Goal: Task Accomplishment & Management: Manage account settings

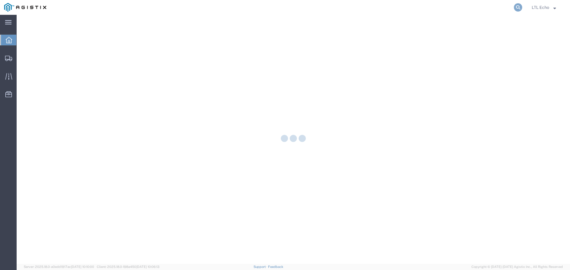
click at [515, 9] on icon at bounding box center [517, 7] width 8 height 8
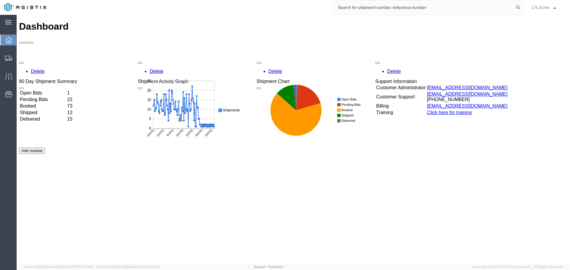
paste input "56715141"
type input "56715141"
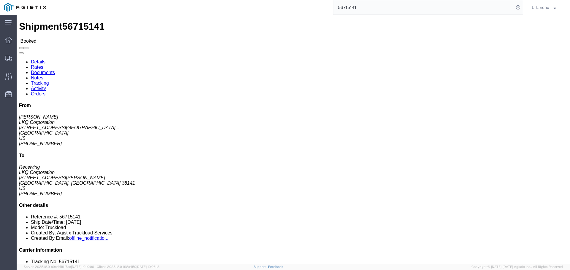
click link "Tracking"
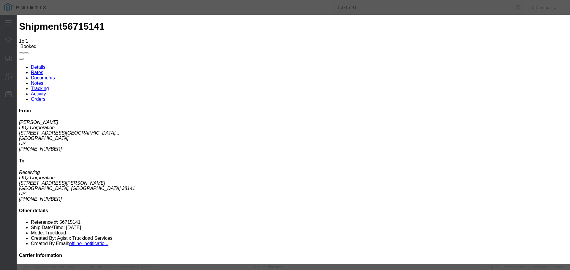
type input "[DATE]"
type input "9:00 AM"
select select "PICKEDUP"
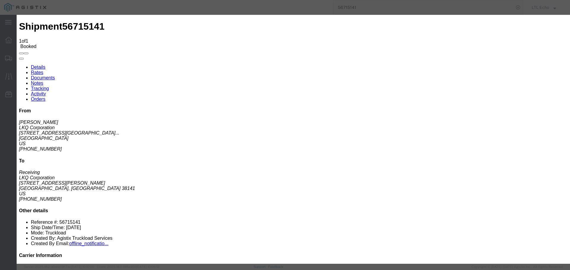
type input "[DATE]"
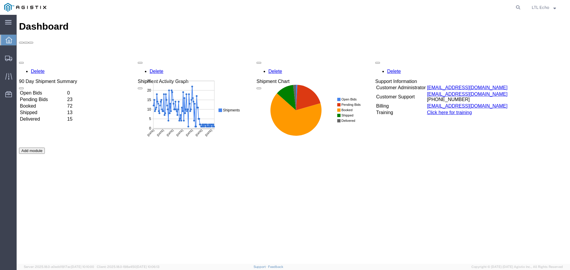
drag, startPoint x: 519, startPoint y: 6, endPoint x: 506, endPoint y: 3, distance: 13.5
click at [519, 6] on icon at bounding box center [517, 7] width 8 height 8
paste input "56691890"
type input "56691890"
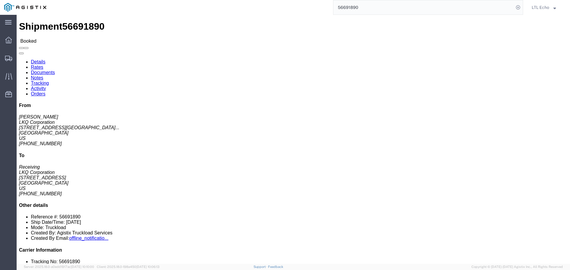
click link "Tracking"
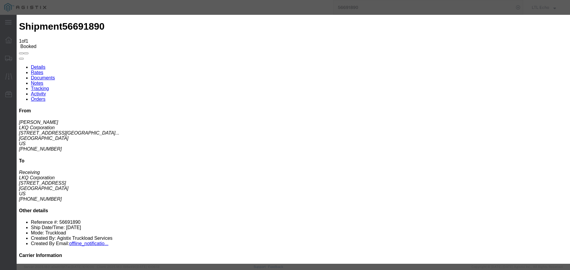
type input "[DATE]"
type input "9:00 AM"
select select "DELIVRED"
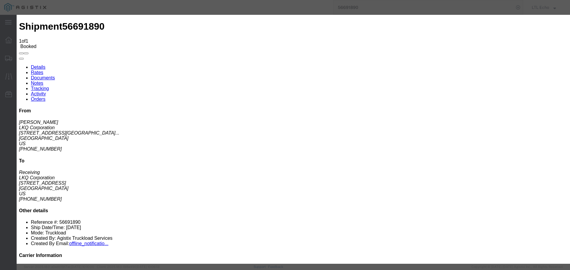
type input "[DATE]"
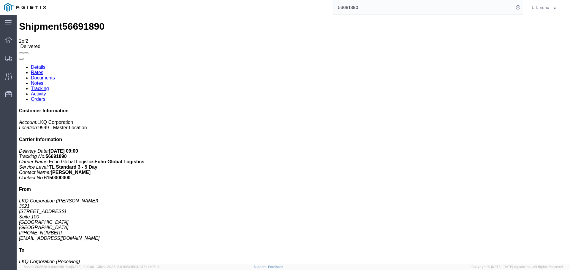
click at [345, 8] on input "56691890" at bounding box center [423, 7] width 180 height 14
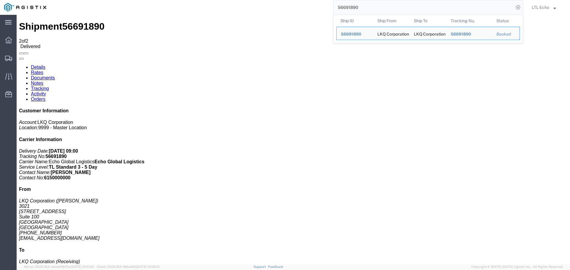
click at [345, 8] on input "56691890" at bounding box center [423, 7] width 180 height 14
paste input "85246"
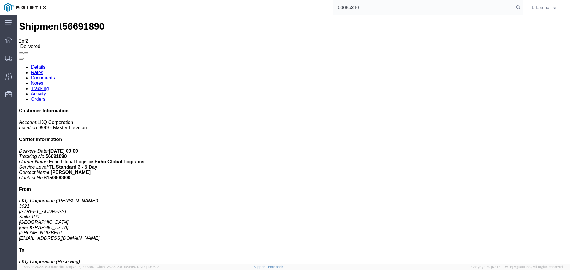
type input "56685246"
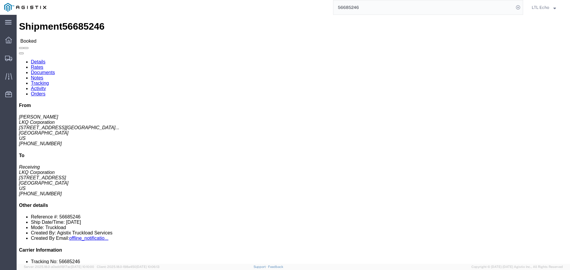
click link "Tracking"
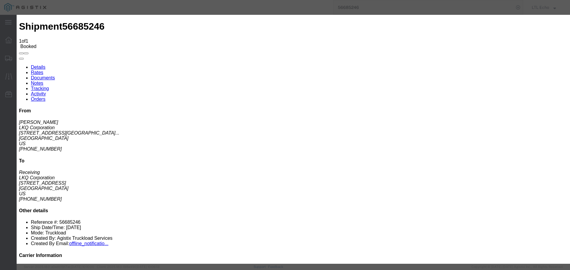
type input "[DATE]"
type input "9:00 AM"
select select "DELIVRED"
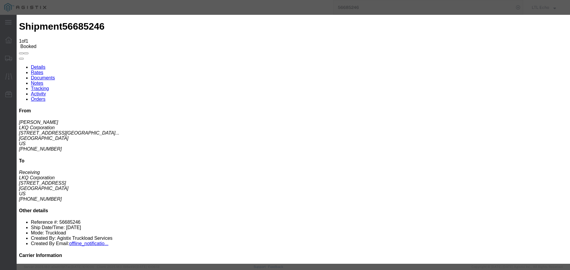
type input "[DATE]"
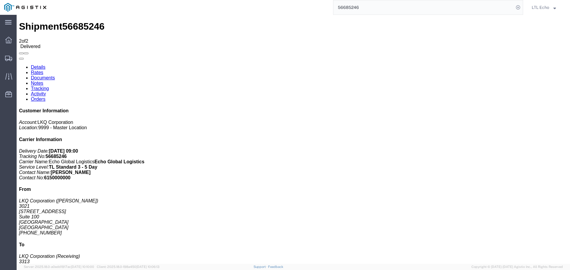
click at [354, 7] on input "56685246" at bounding box center [423, 7] width 180 height 14
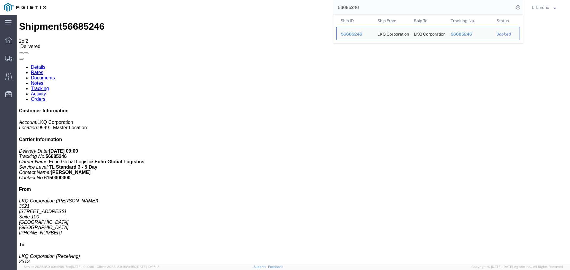
click at [354, 7] on input "56685246" at bounding box center [423, 7] width 180 height 14
paste input "4299"
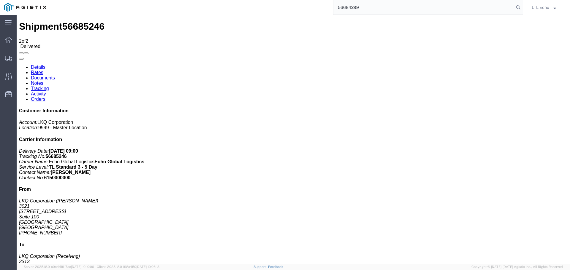
type input "56684299"
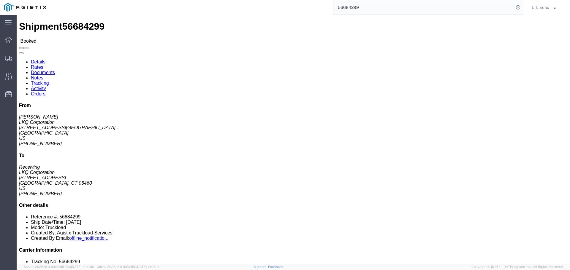
click link "Tracking"
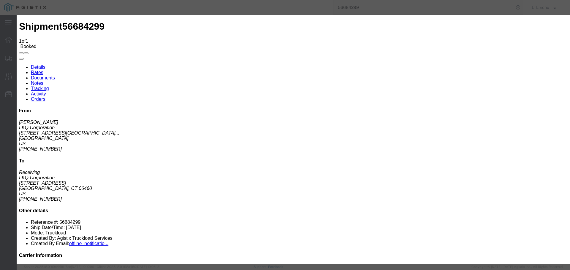
type input "[DATE]"
type input "9:00 AM"
select select "DELIVRED"
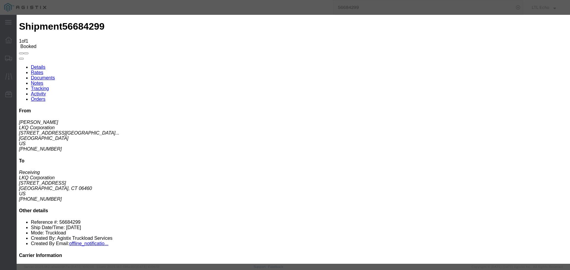
type input "[DATE]"
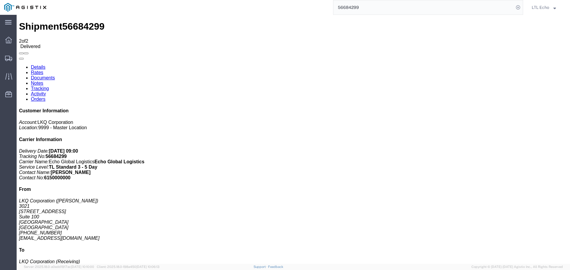
click at [349, 9] on input "56684299" at bounding box center [423, 7] width 180 height 14
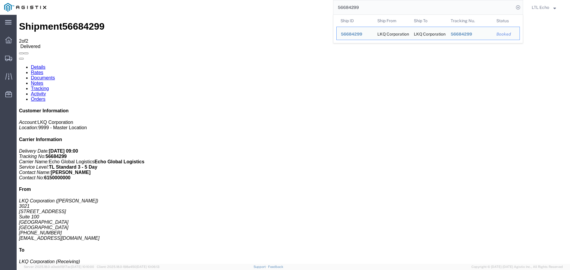
click at [349, 9] on input "56684299" at bounding box center [423, 7] width 180 height 14
paste input "92023"
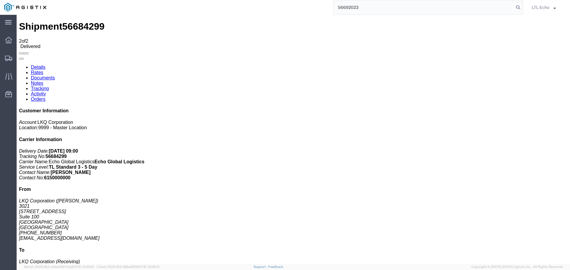
type input "56692023"
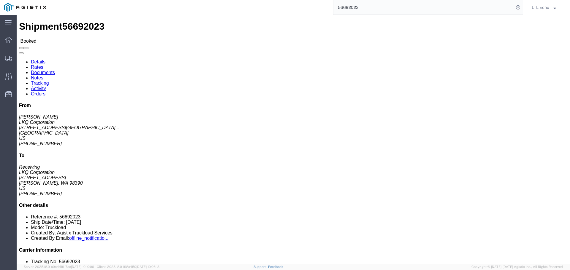
click link "Tracking"
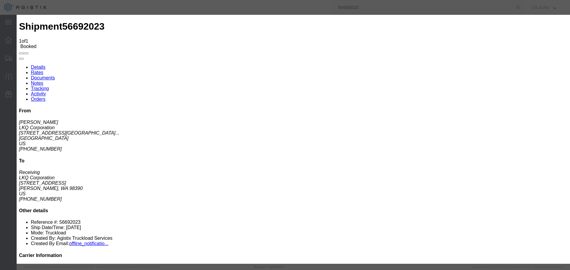
type input "[DATE]"
type input "9:00 AM"
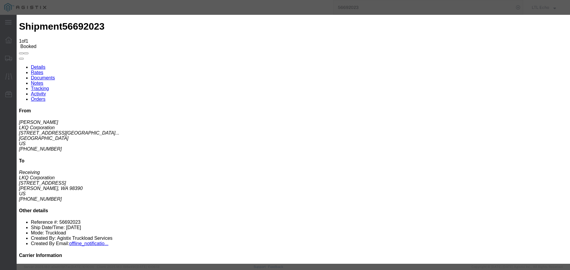
select select "PICKEDUP"
type input "[DATE]"
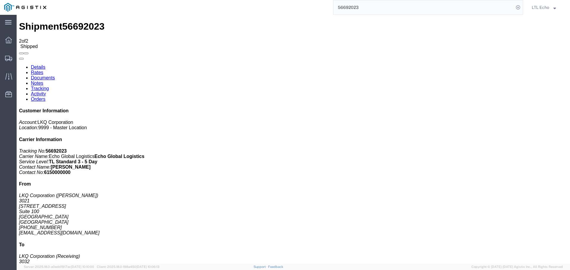
click at [350, 7] on input "56692023" at bounding box center [423, 7] width 180 height 14
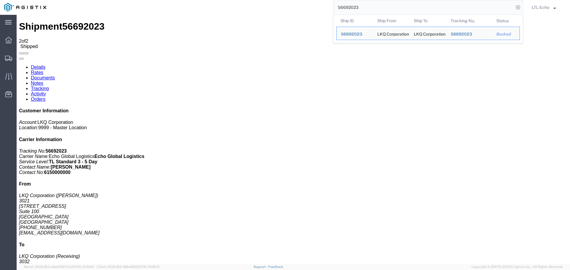
click at [350, 7] on input "56692023" at bounding box center [423, 7] width 180 height 14
paste input "01791"
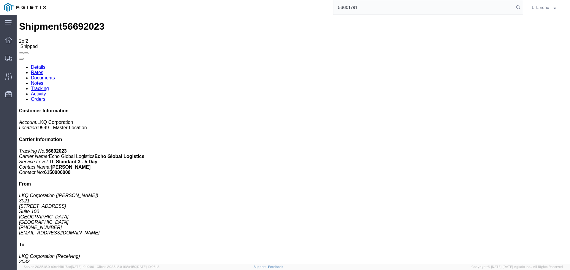
type input "56601791"
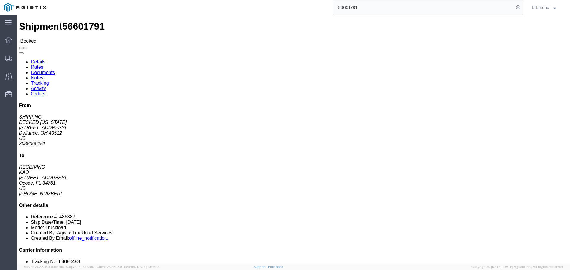
click link "Tracking"
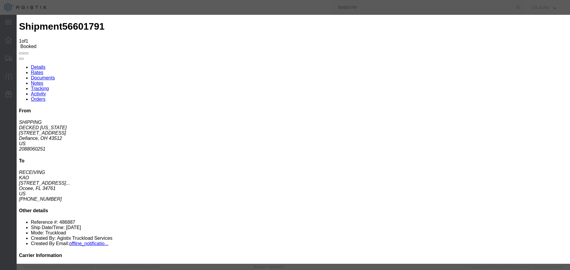
type input "[DATE]"
type input "9:00 AM"
select select "PICKEDUP"
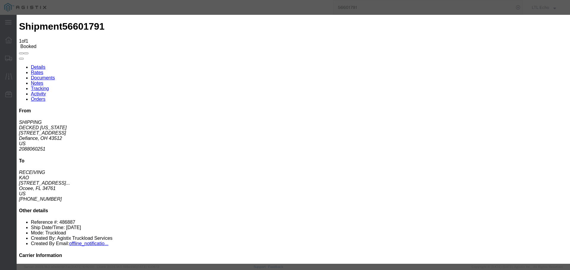
type input "[DATE]"
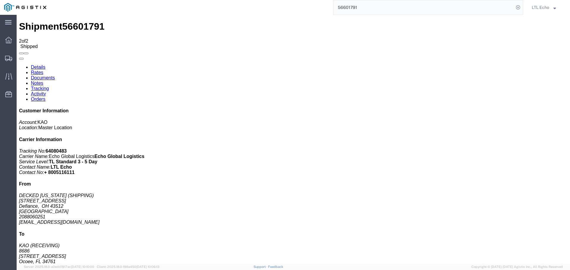
click at [341, 9] on input "56601791" at bounding box center [423, 7] width 180 height 14
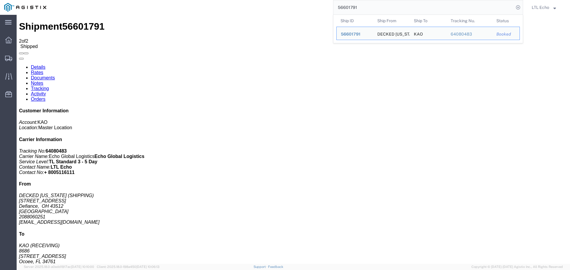
click at [341, 9] on input "56601791" at bounding box center [423, 7] width 180 height 14
paste input "KS250902B"
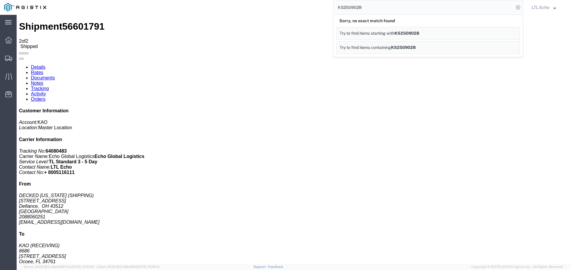
click at [341, 7] on input "KS250902B" at bounding box center [423, 7] width 180 height 14
paste input "56623684"
type input "56623684"
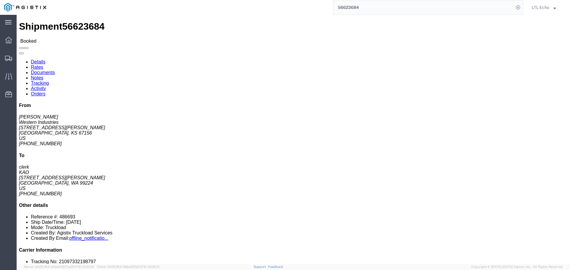
click link "Tracking"
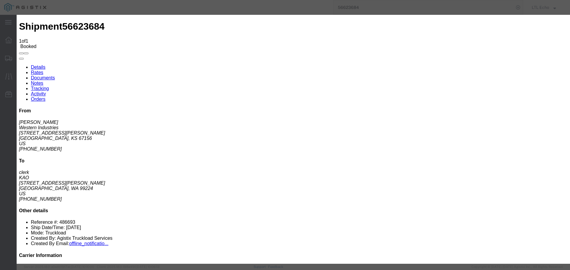
type input "[DATE]"
type input "9:00 AM"
select select "PICKEDUP"
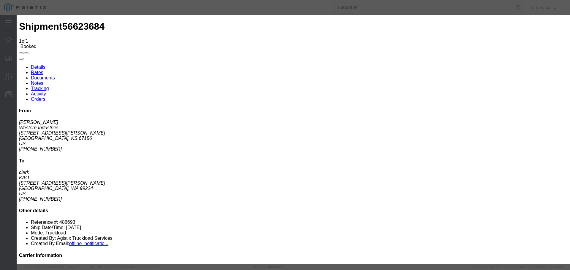
type input "[DATE]"
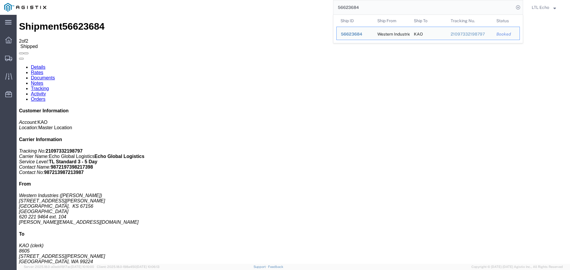
click at [349, 7] on input "56623684" at bounding box center [423, 7] width 180 height 14
paste input "83825"
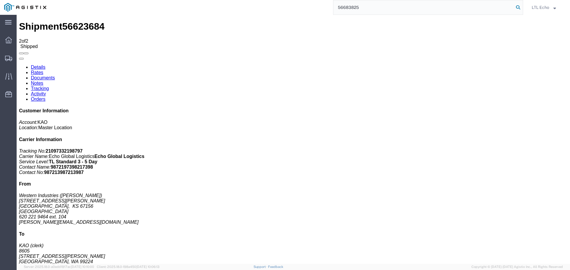
type input "56683825"
click at [518, 9] on icon at bounding box center [517, 7] width 8 height 8
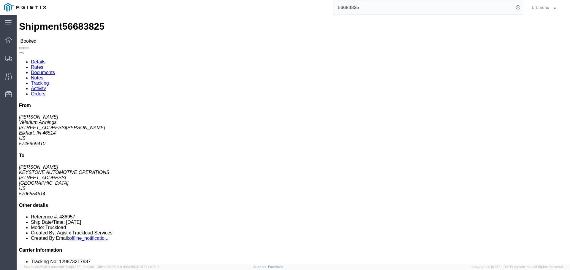
click link "Tracking"
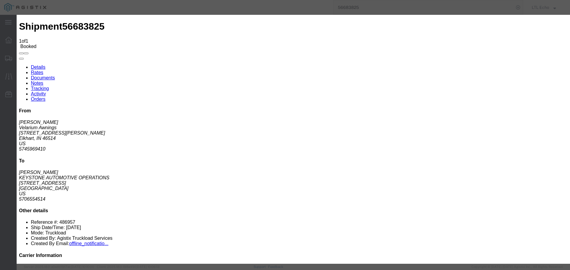
type input "[DATE]"
type input "9:00 AM"
select select "PICKEDUP"
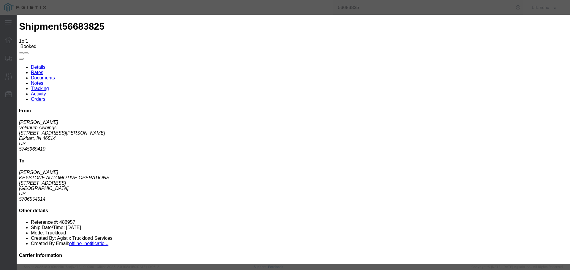
type input "[DATE]"
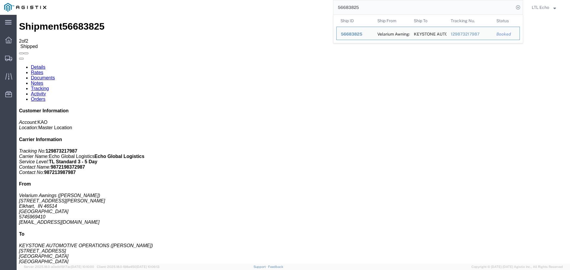
click at [348, 7] on input "56683825" at bounding box center [423, 7] width 180 height 14
paste input "5958"
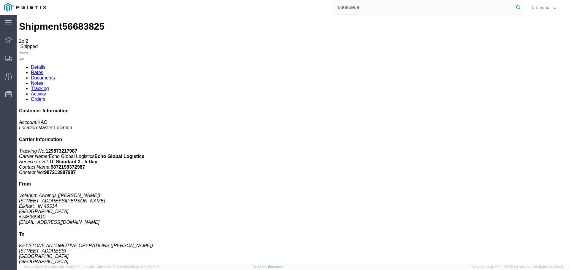
type input "56685958"
click at [519, 6] on icon at bounding box center [517, 7] width 8 height 8
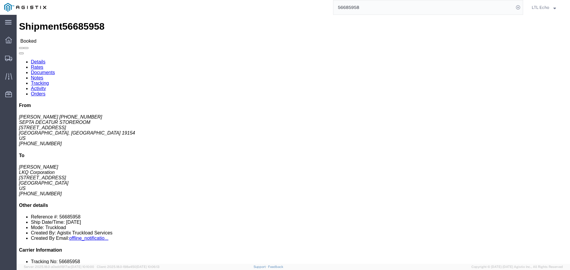
click link "Tracking"
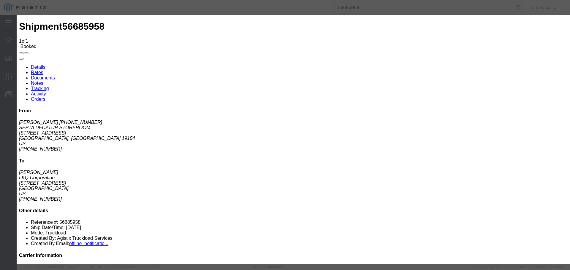
type input "[DATE]"
type input "9:00 AM"
select select "PICKEDUP"
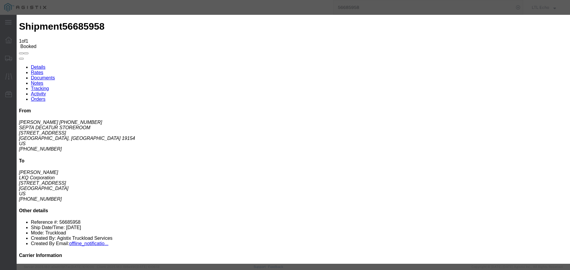
type input "[DATE]"
drag, startPoint x: 417, startPoint y: 206, endPoint x: 420, endPoint y: 208, distance: 3.1
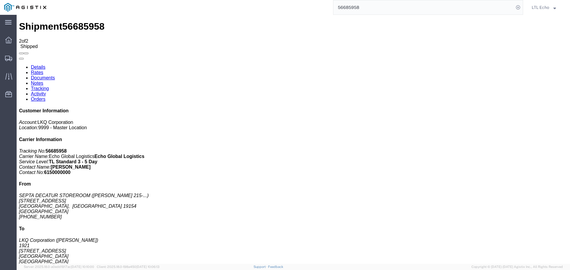
click at [348, 8] on input "56685958" at bounding box center [423, 7] width 180 height 14
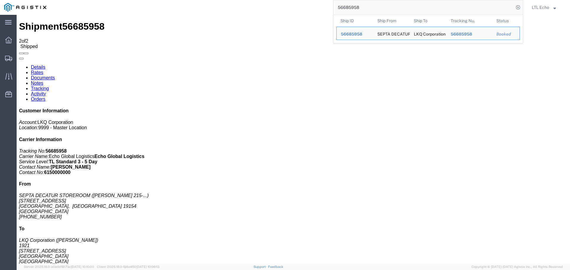
click at [348, 8] on input "56685958" at bounding box center [423, 7] width 180 height 14
paste input "3721"
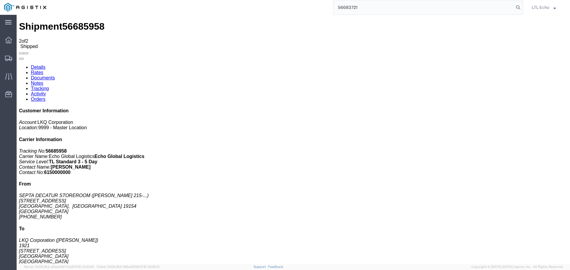
type input "56683721"
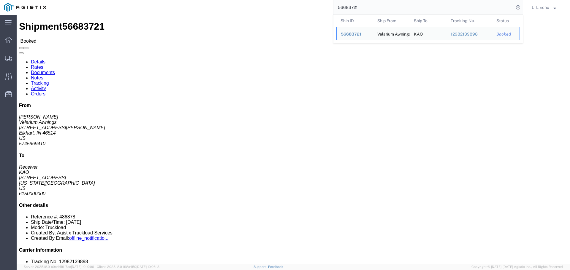
click link "Tracking"
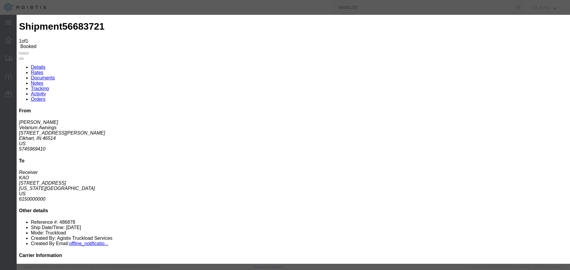
type input "[DATE]"
type input "9:00 AM"
select select "PICKEDUP"
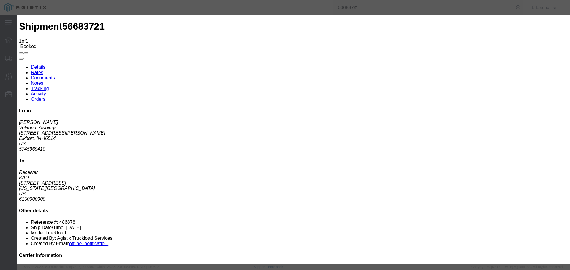
type input "[DATE]"
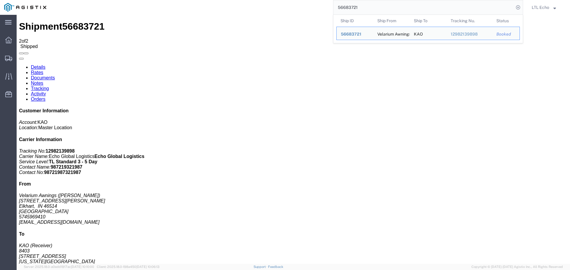
click at [349, 6] on input "56683721" at bounding box center [423, 7] width 180 height 14
paste input "47119"
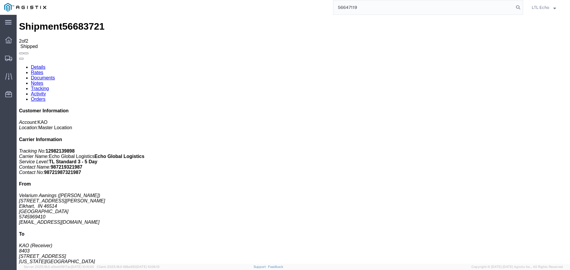
type input "56647119"
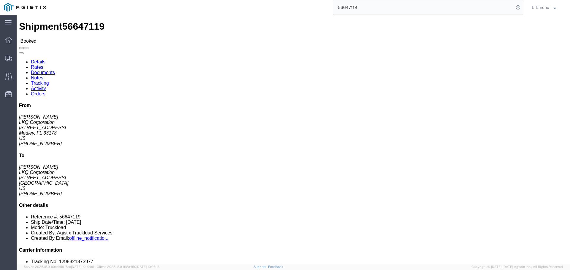
click link "Tracking"
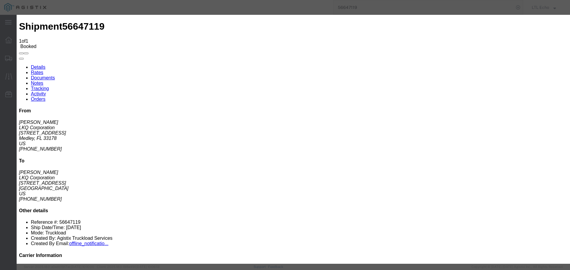
type input "[DATE]"
type input "9:00 AM"
select select "PICKEDUP"
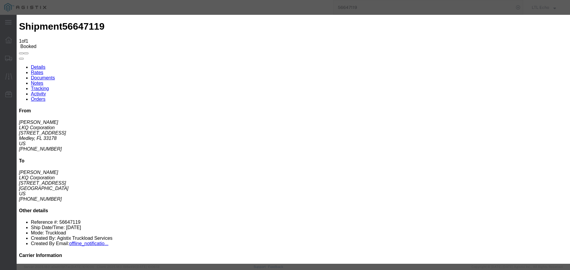
type input "[DATE]"
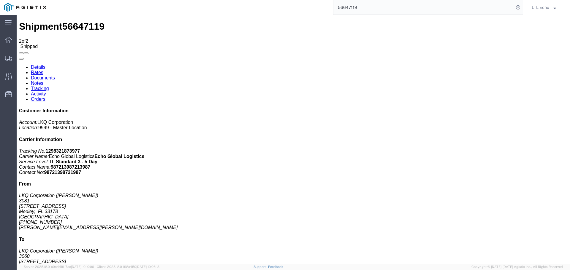
click at [349, 9] on input "56647119" at bounding box center [423, 7] width 180 height 14
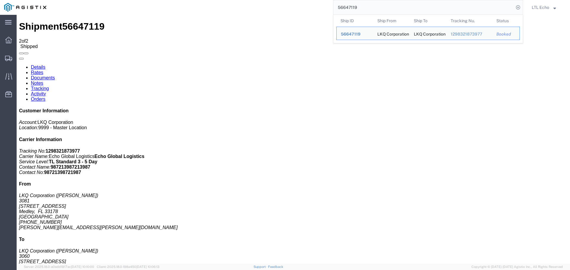
paste input "703573"
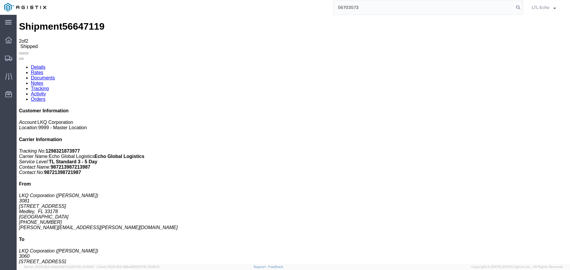
type input "56703573"
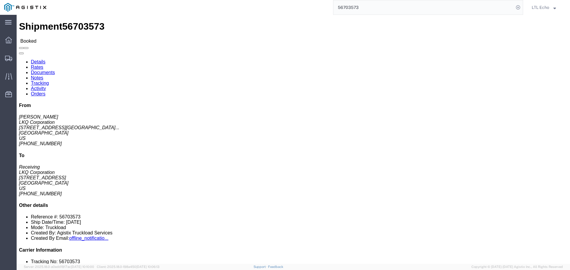
click link "Tracking"
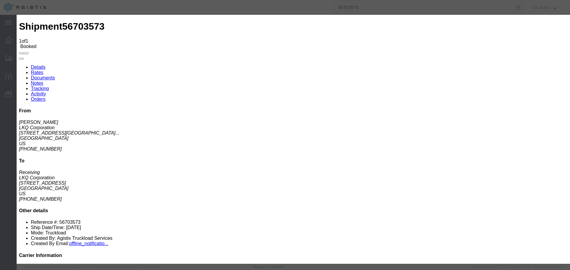
type input "[DATE]"
type input "9:00 AM"
select select "PICKEDUP"
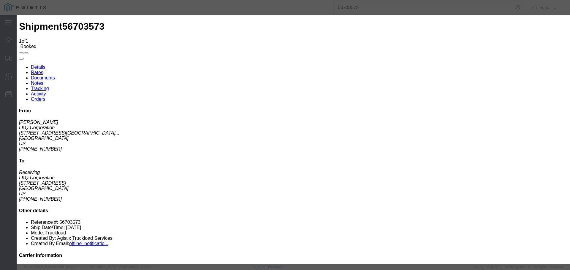
type input "[DATE]"
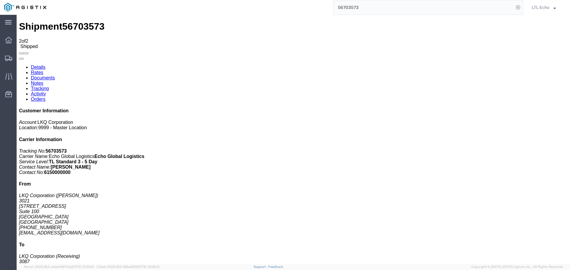
click at [354, 7] on input "56703573" at bounding box center [423, 7] width 180 height 14
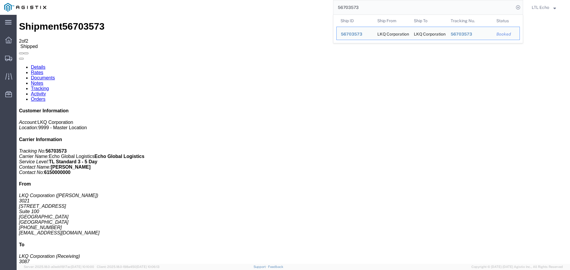
click at [354, 7] on input "56703573" at bounding box center [423, 7] width 180 height 14
paste input "356329"
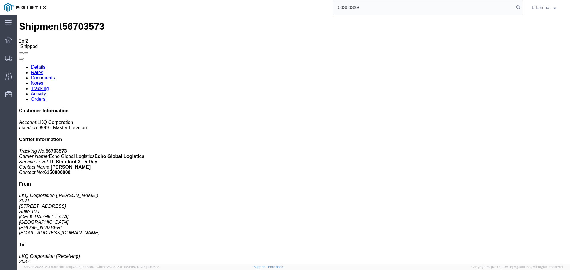
type input "56356329"
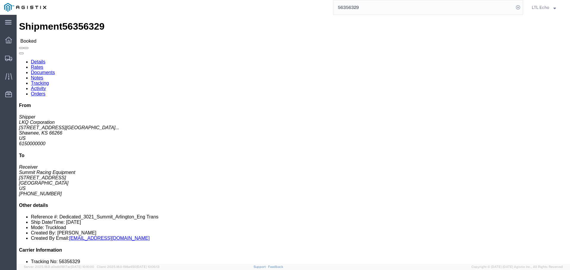
click link "Tracking"
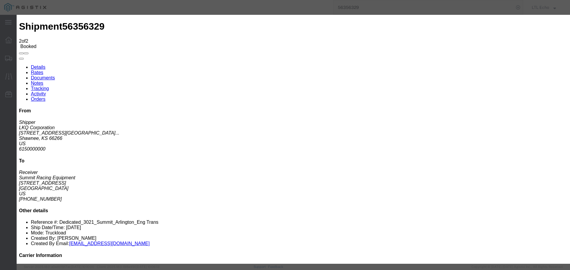
type input "[DATE]"
type input "9:00 AM"
select select "PICKEDUP"
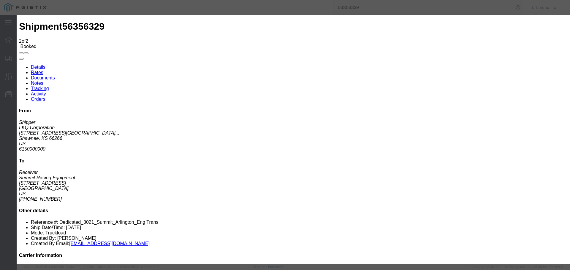
type input "[DATE]"
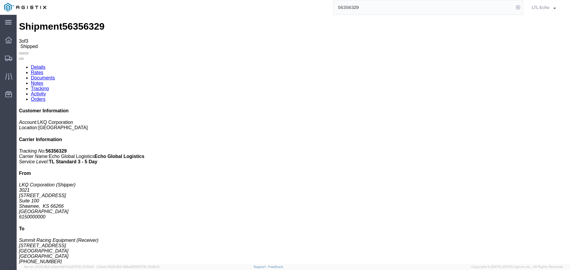
click at [343, 6] on input "56356329" at bounding box center [423, 7] width 180 height 14
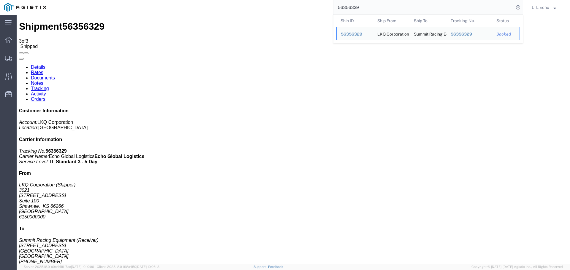
click at [343, 6] on input "56356329" at bounding box center [423, 7] width 180 height 14
paste input "601326"
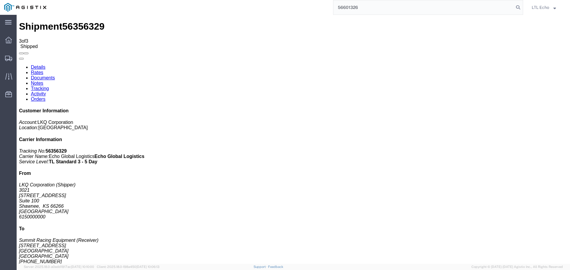
type input "56601326"
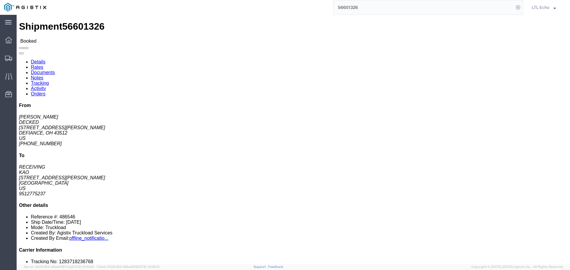
click link "Tracking"
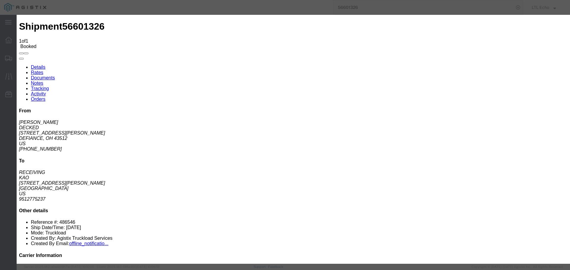
type input "[DATE]"
type input "9:00 AM"
select select "DELIVRED"
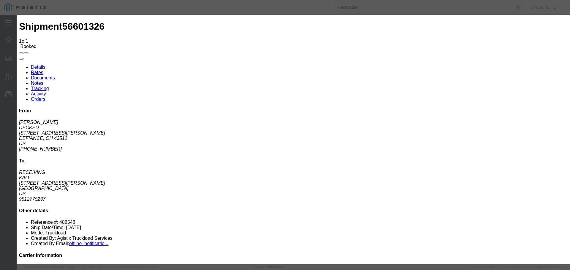
type input "[DATE]"
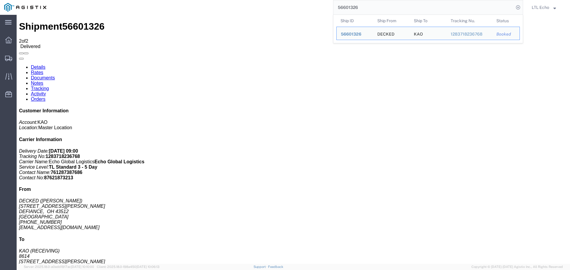
click at [346, 5] on input "56601326" at bounding box center [423, 7] width 180 height 14
click at [346, 4] on input "56601326" at bounding box center [423, 7] width 180 height 14
paste input "14140"
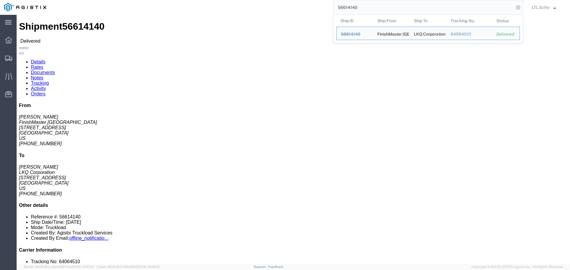
click div "Leg 1 - Truckload Vehicle 1: Standard Dry Van (53 Feet) Number of trucks: 1"
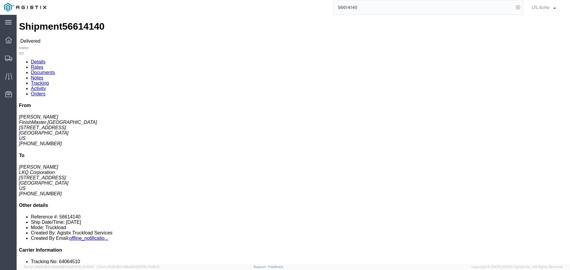
click at [347, 7] on input "56614140" at bounding box center [423, 7] width 180 height 14
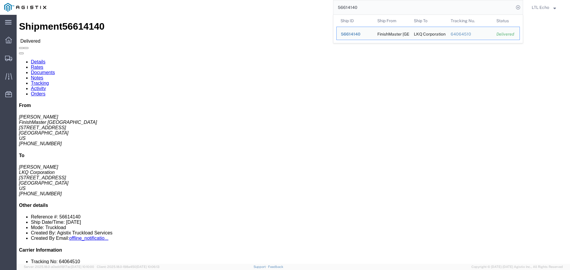
click at [347, 7] on input "56614140" at bounding box center [423, 7] width 180 height 14
paste input "45136"
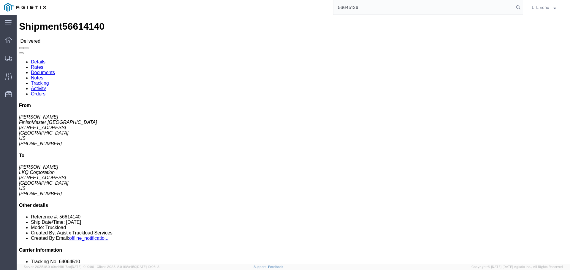
type input "56645136"
click link "Tracking"
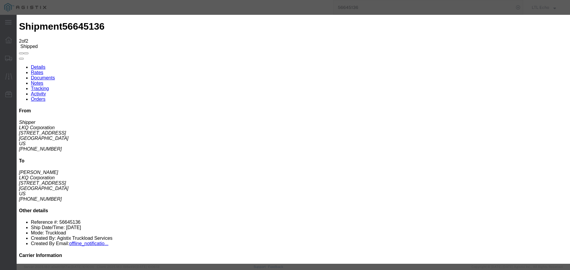
type input "[DATE]"
type input "9:00 AM"
select select "PICKEDUP"
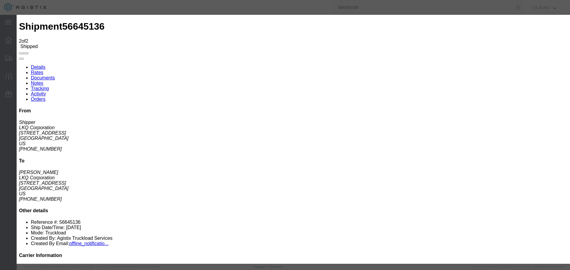
type input "[DATE]"
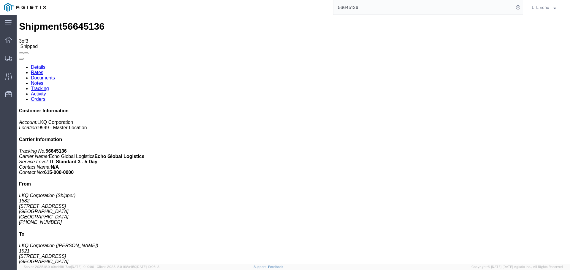
click at [345, 7] on input "56645136" at bounding box center [423, 7] width 180 height 14
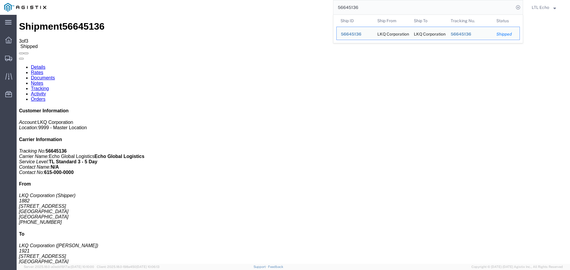
click at [345, 7] on input "56645136" at bounding box center [423, 7] width 180 height 14
paste input "08142"
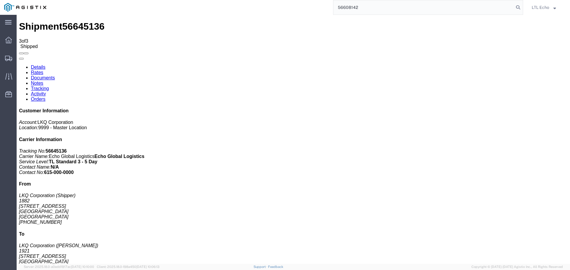
type input "56608142"
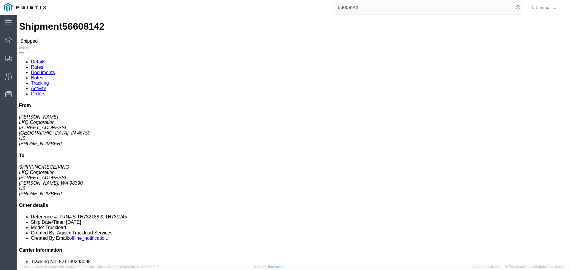
click link "Tracking"
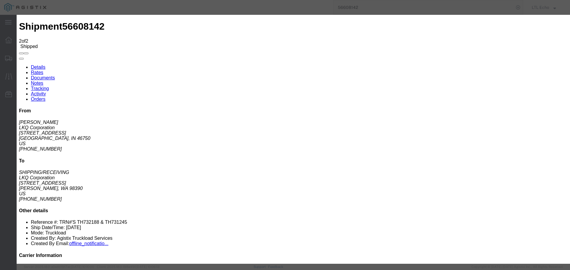
type input "[DATE]"
type input "9:00 AM"
select select "DELIVRED"
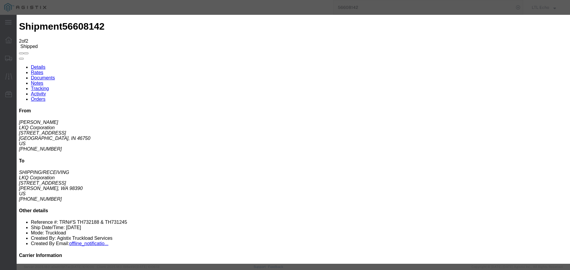
type input "[DATE]"
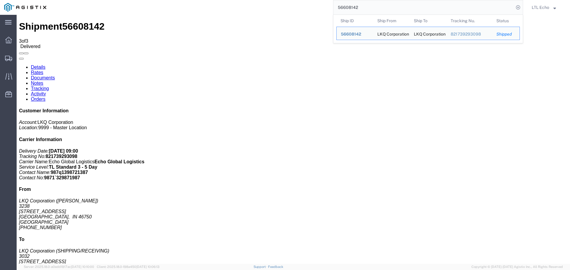
click at [349, 5] on input "56608142" at bounding box center [423, 7] width 180 height 14
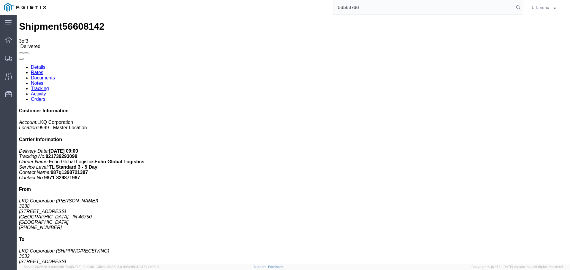
type input "56563766"
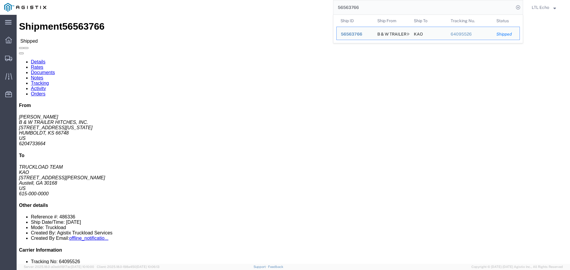
click link "Tracking"
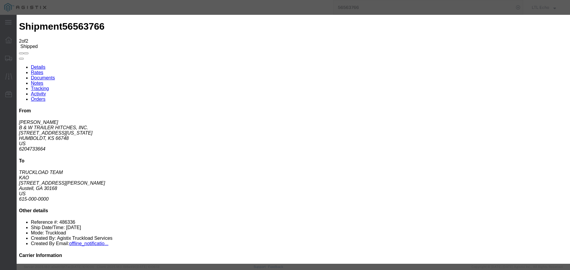
type input "[DATE]"
type input "9:00 AM"
select select "DELIVRED"
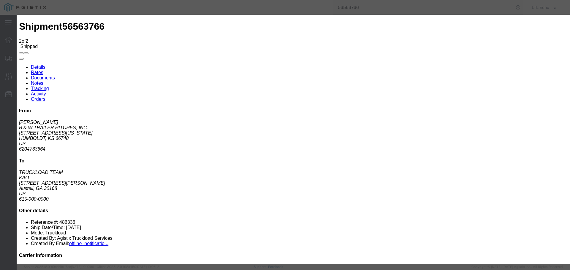
type input "[DATE]"
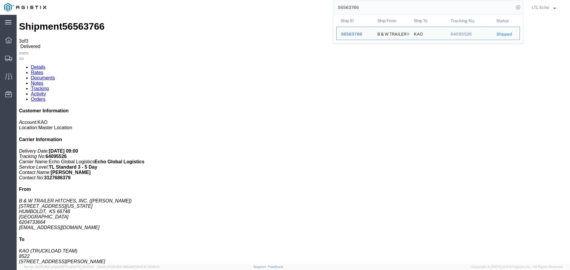
click at [350, 7] on input "56563766" at bounding box center [423, 7] width 180 height 14
paste input "668684"
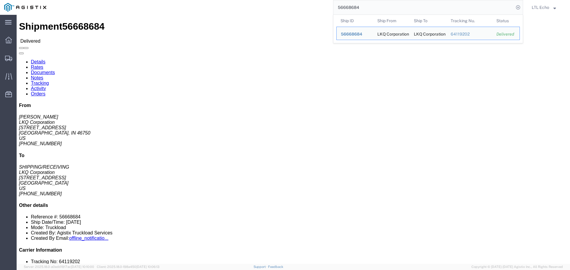
click at [349, 6] on input "56668684" at bounding box center [423, 7] width 180 height 14
paste input "0190"
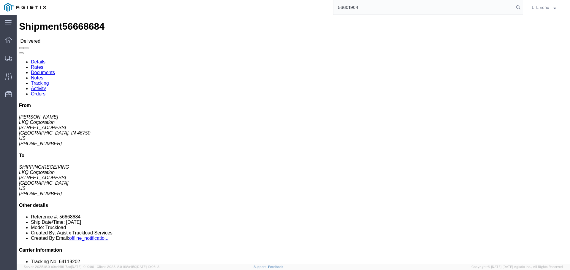
type input "56601904"
drag, startPoint x: 346, startPoint y: 43, endPoint x: 103, endPoint y: 22, distance: 243.8
click link "Tracking"
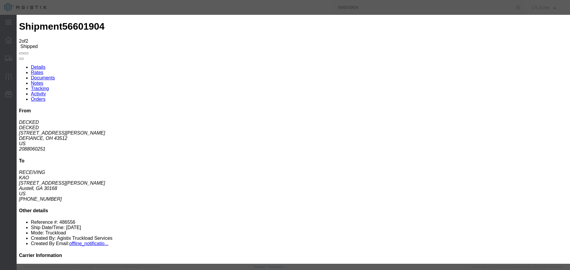
type input "[DATE]"
type input "9:00 AM"
select select "DELIVRED"
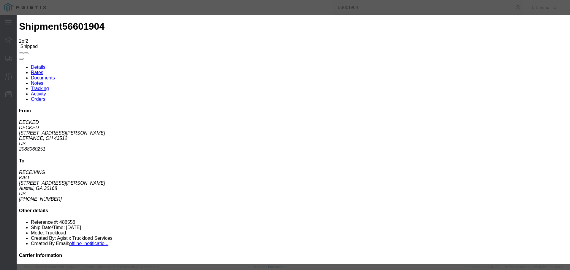
type input "[DATE]"
